Goal: Task Accomplishment & Management: Manage account settings

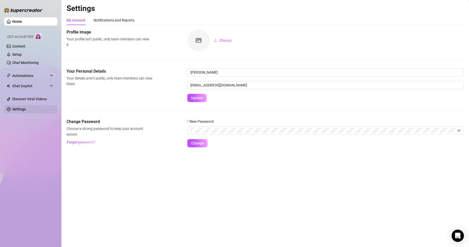
click at [26, 109] on link "Settings" at bounding box center [19, 109] width 14 height 4
click at [26, 111] on link "Settings" at bounding box center [19, 109] width 14 height 4
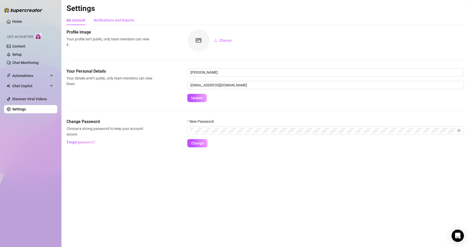
click at [109, 18] on div "Notifications and Reports" at bounding box center [114, 20] width 41 height 6
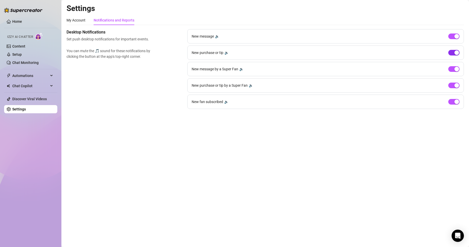
click at [453, 53] on span "button" at bounding box center [453, 53] width 11 height 6
drag, startPoint x: 454, startPoint y: 39, endPoint x: 455, endPoint y: 43, distance: 4.2
click at [454, 39] on div "New message 🔉" at bounding box center [325, 36] width 276 height 14
click at [455, 31] on div "New message 🔉" at bounding box center [325, 36] width 276 height 14
click at [453, 69] on span "button" at bounding box center [453, 69] width 11 height 6
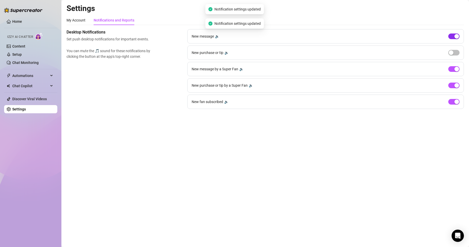
click at [455, 37] on div "button" at bounding box center [456, 36] width 5 height 5
click at [453, 85] on span "button" at bounding box center [453, 86] width 11 height 6
click at [454, 102] on div "button" at bounding box center [456, 101] width 5 height 5
